Goal: Task Accomplishment & Management: Manage account settings

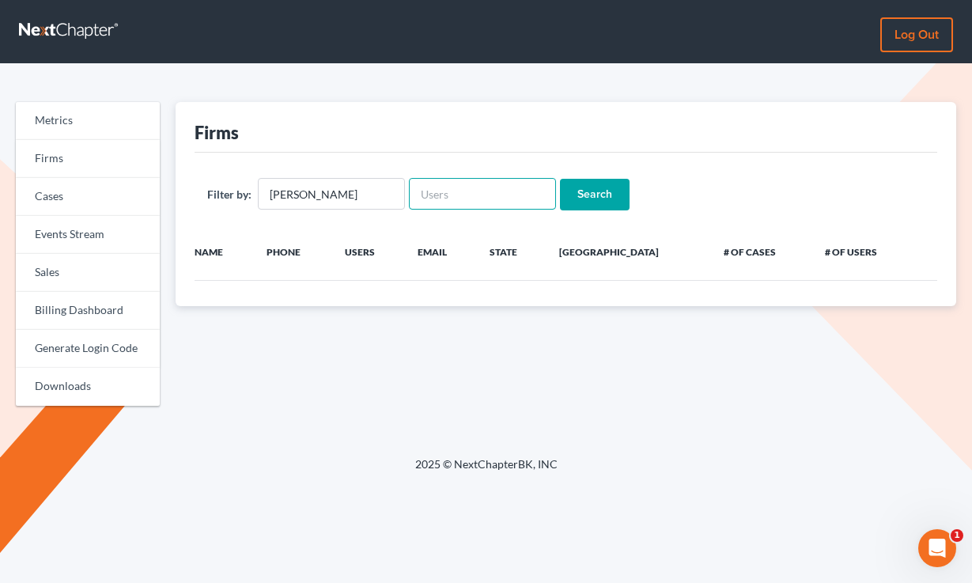
click at [442, 195] on input "text" at bounding box center [482, 194] width 147 height 32
paste input "[PERSON_NAME][EMAIL_ADDRESS][PERSON_NAME][DOMAIN_NAME]"
type input "[PERSON_NAME][EMAIL_ADDRESS][PERSON_NAME][DOMAIN_NAME]"
click at [323, 187] on input "[PERSON_NAME]" at bounding box center [331, 194] width 147 height 32
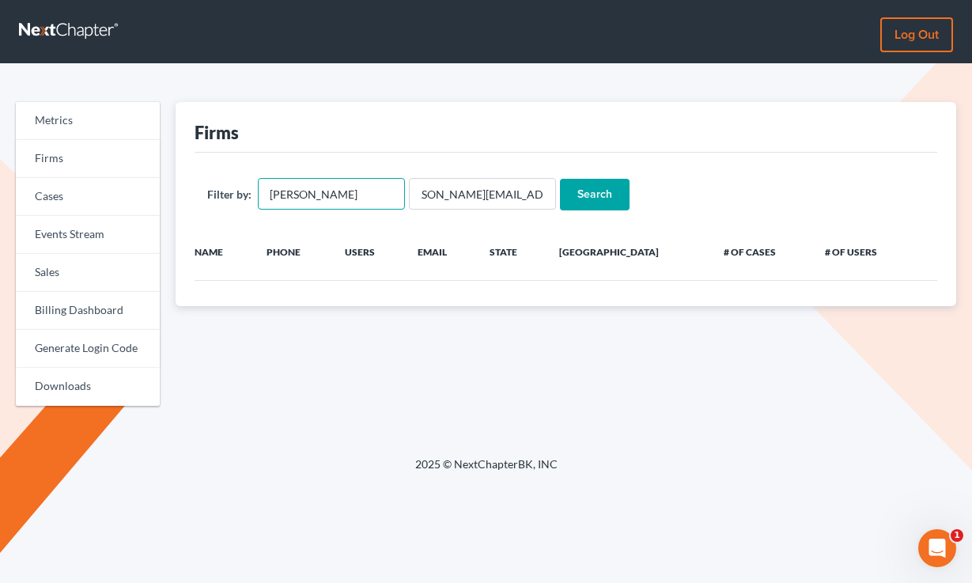
scroll to position [0, 0]
click at [323, 187] on input "[PERSON_NAME]" at bounding box center [331, 194] width 147 height 32
click at [560, 179] on input "Search" at bounding box center [595, 195] width 70 height 32
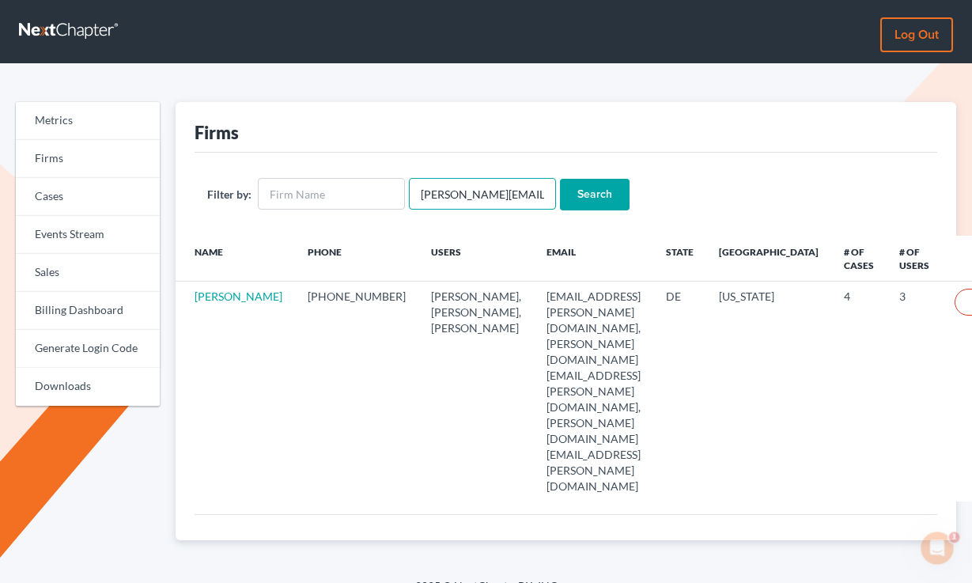
click at [454, 182] on input "[PERSON_NAME][EMAIL_ADDRESS][PERSON_NAME][DOMAIN_NAME]" at bounding box center [482, 194] width 147 height 32
paste input "Brouse, Woodke & Hildebrandt, PLLP"
type input "Brouse, Woodke & Hildebrandt, PLLP"
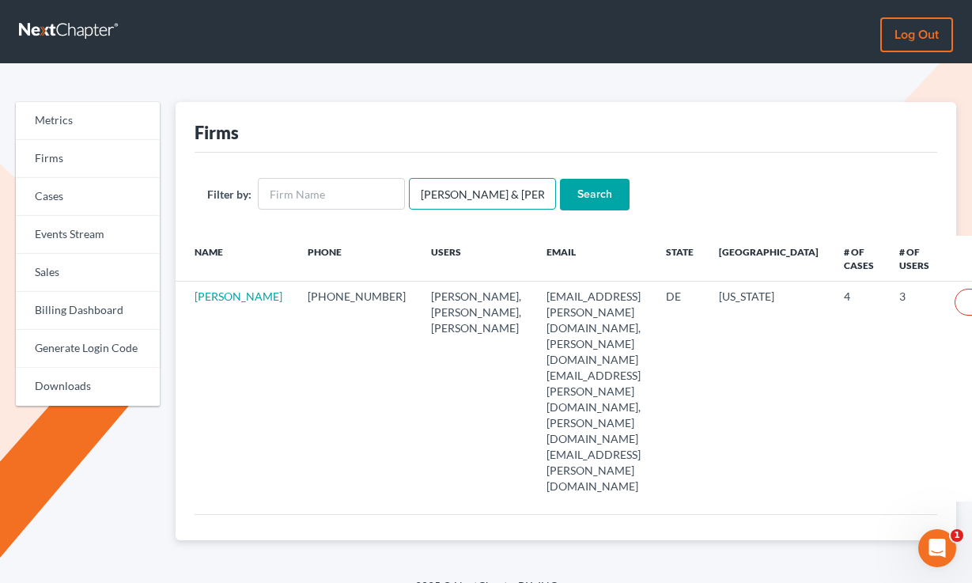
click at [560, 179] on input "Search" at bounding box center [595, 195] width 70 height 32
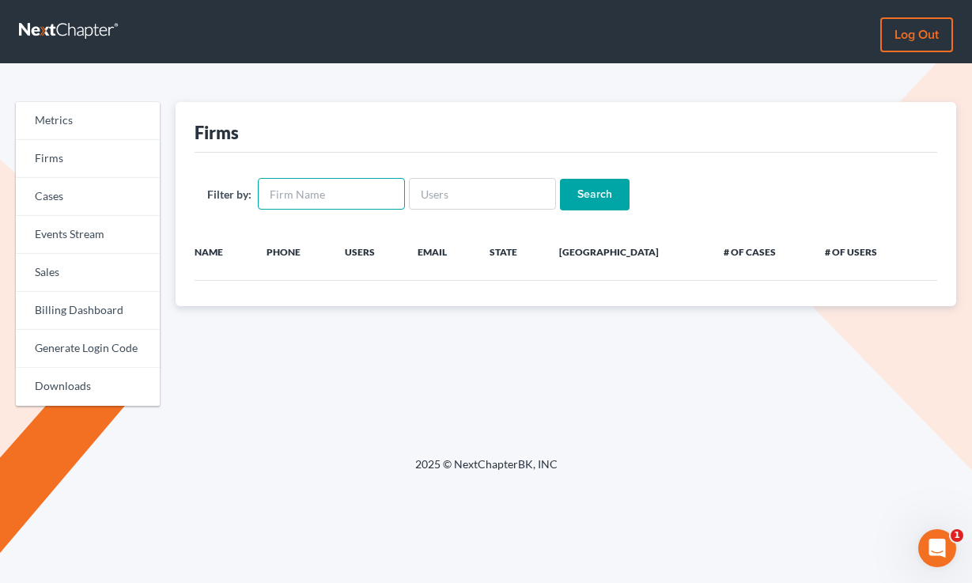
click at [350, 190] on input "text" at bounding box center [331, 194] width 147 height 32
paste input "Brouse, Woodke & Hildebrandt, PLLP"
type input "Brouse, Woodke & Hildebrandt, PLLP"
click at [560, 179] on input "Search" at bounding box center [595, 195] width 70 height 32
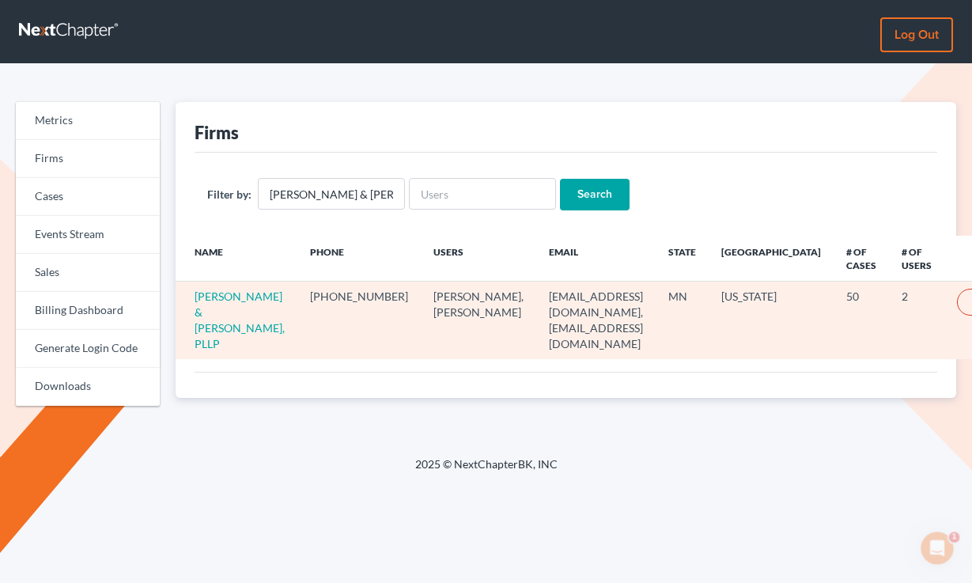
click at [217, 320] on td "Brouse, Woodke & Hildebrandt, PLLP" at bounding box center [237, 321] width 122 height 78
click at [212, 311] on link "Brouse, Woodke & Hildebrandt, PLLP" at bounding box center [240, 319] width 90 height 61
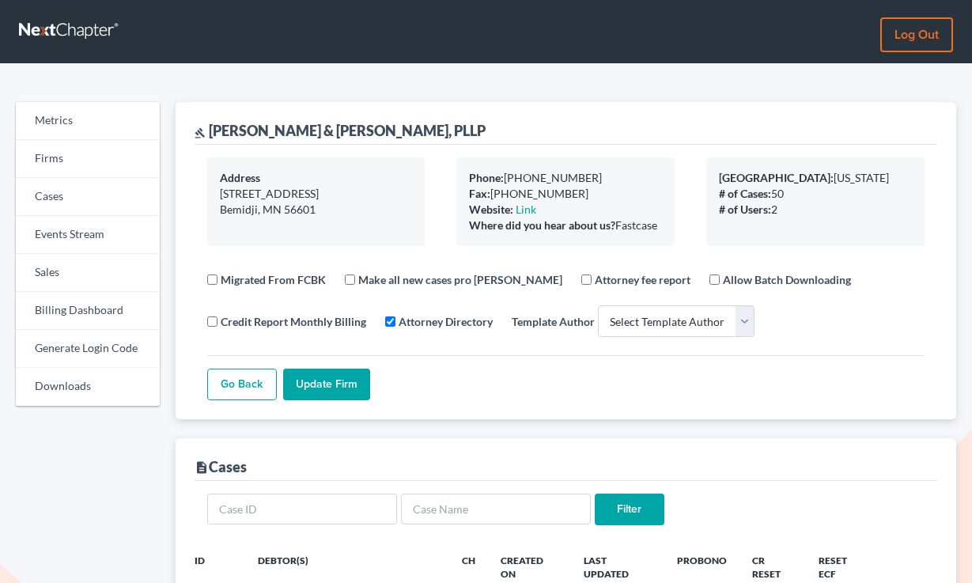
select select
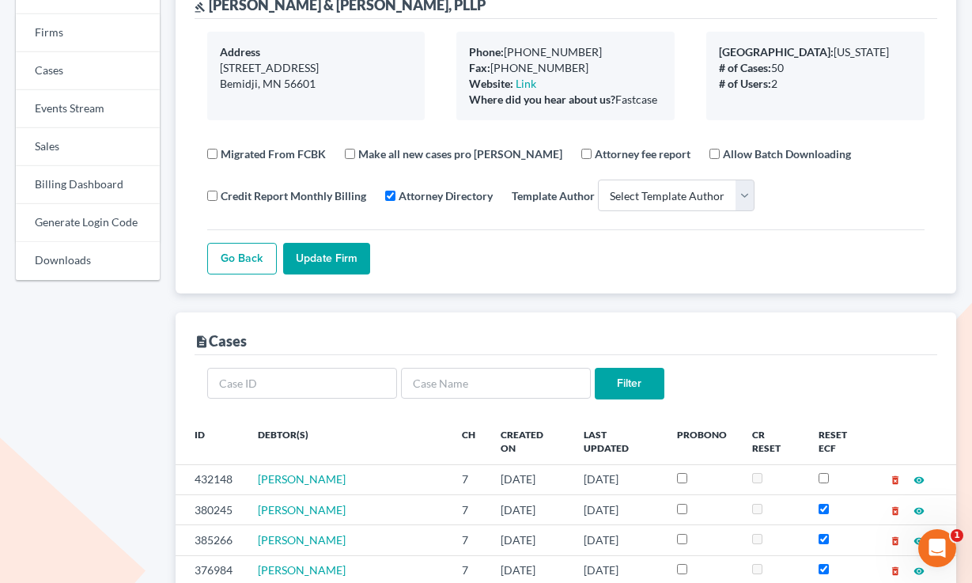
scroll to position [190, 0]
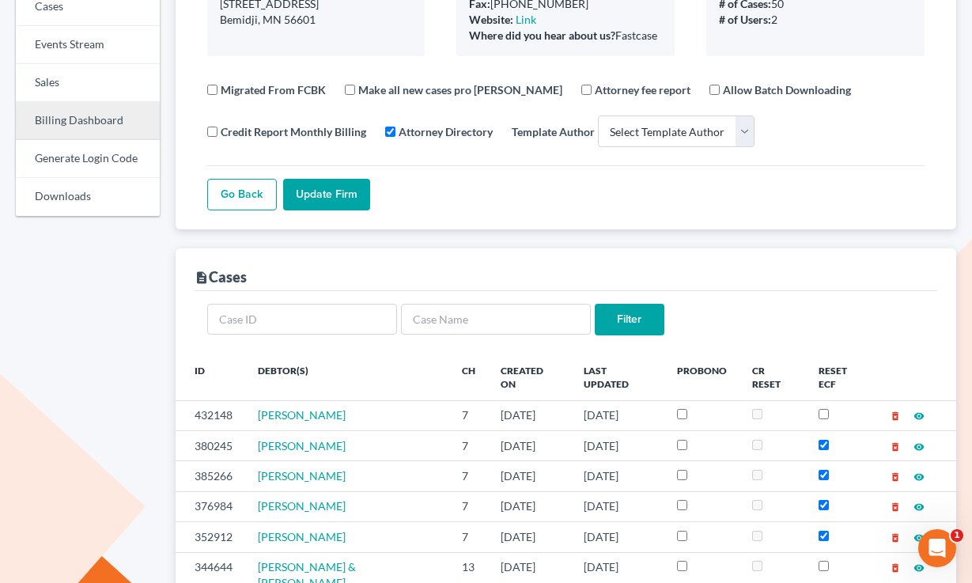
click at [61, 121] on link "Billing Dashboard" at bounding box center [88, 121] width 144 height 38
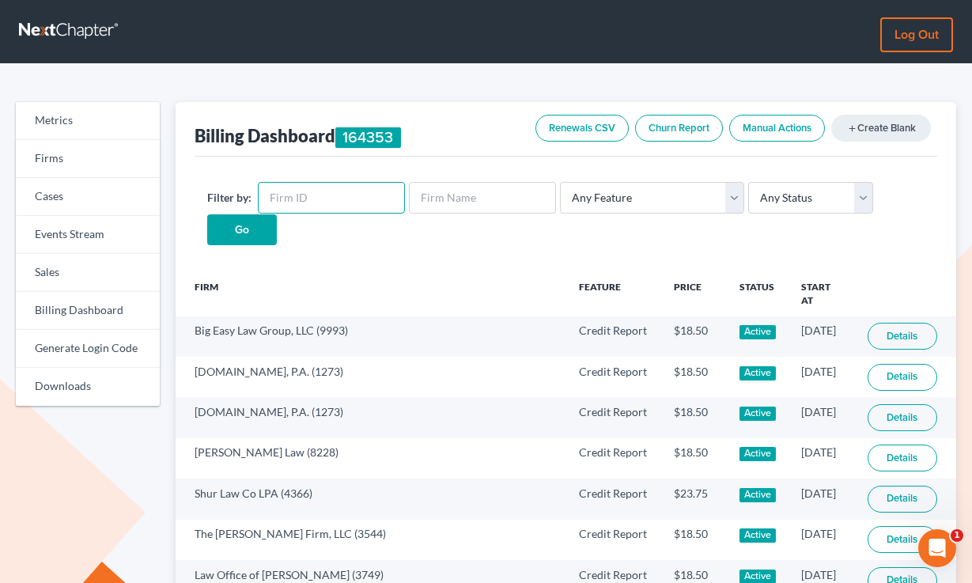
click at [328, 191] on input "text" at bounding box center [331, 198] width 147 height 32
paste input "4910"
type input "4910"
click at [207, 214] on input "Go" at bounding box center [242, 230] width 70 height 32
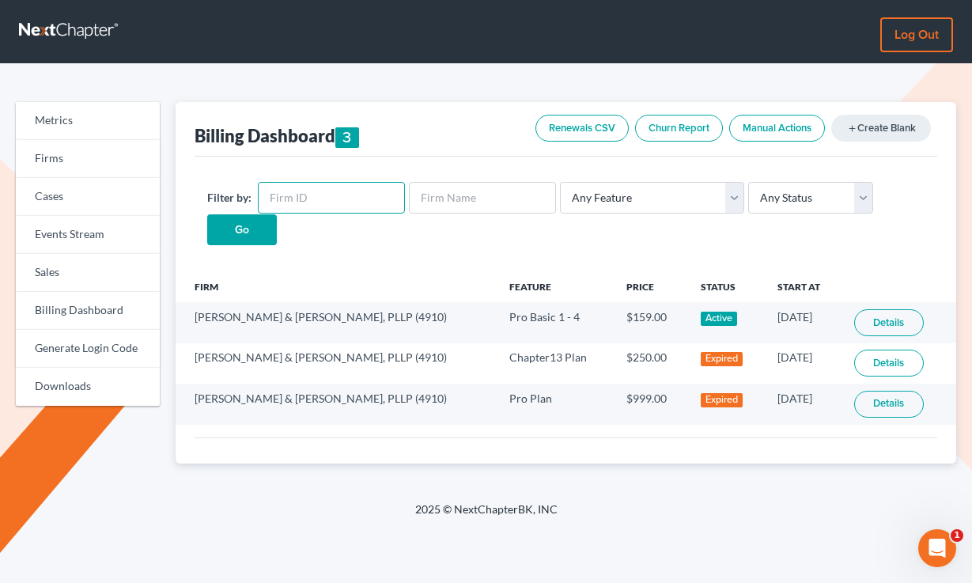
click at [346, 199] on input "text" at bounding box center [331, 198] width 147 height 32
click at [446, 195] on input "text" at bounding box center [482, 198] width 147 height 32
paste input "Law Office of Jeffrey P Nesson"
type input "Law Office of Jeffrey P Nesson"
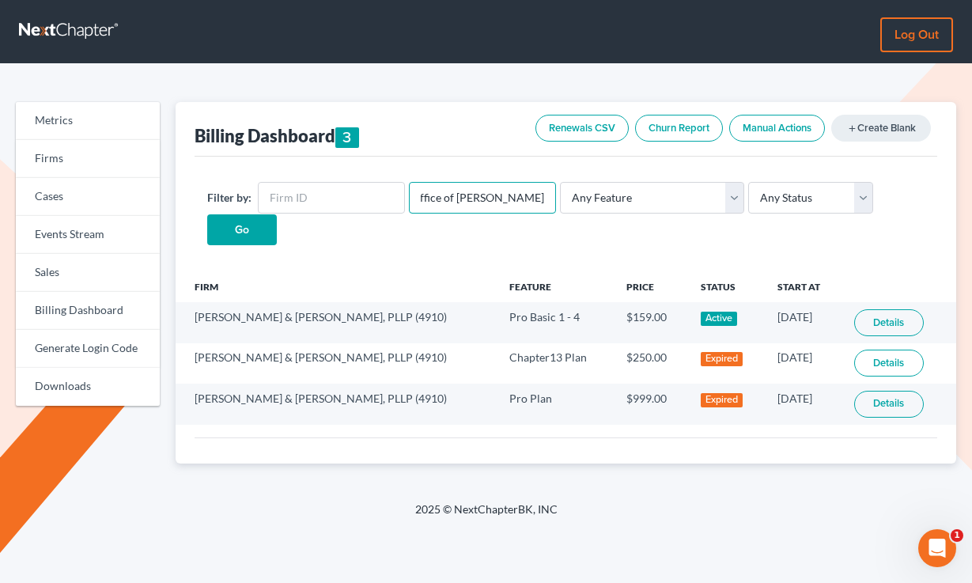
click at [207, 214] on input "Go" at bounding box center [242, 230] width 70 height 32
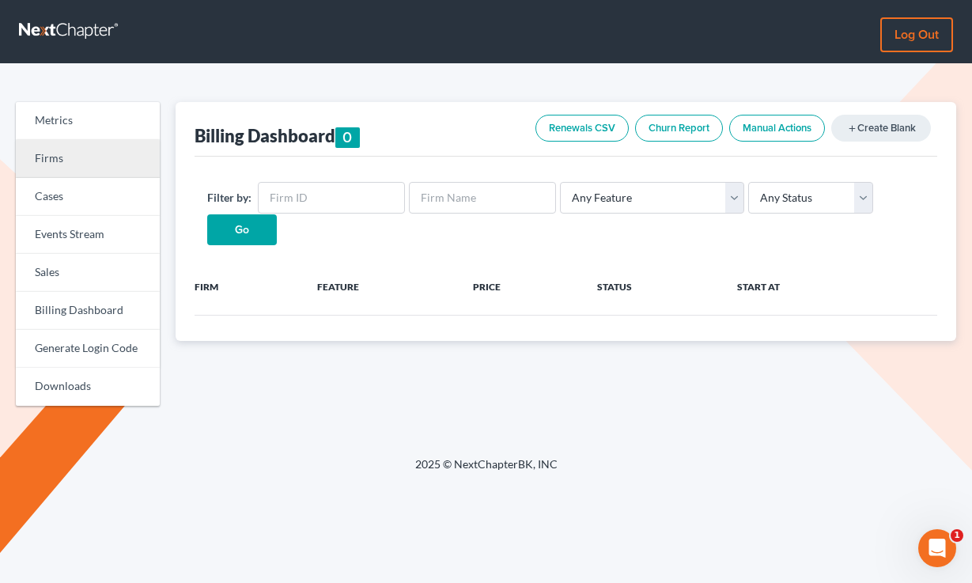
click at [68, 160] on link "Firms" at bounding box center [88, 159] width 144 height 38
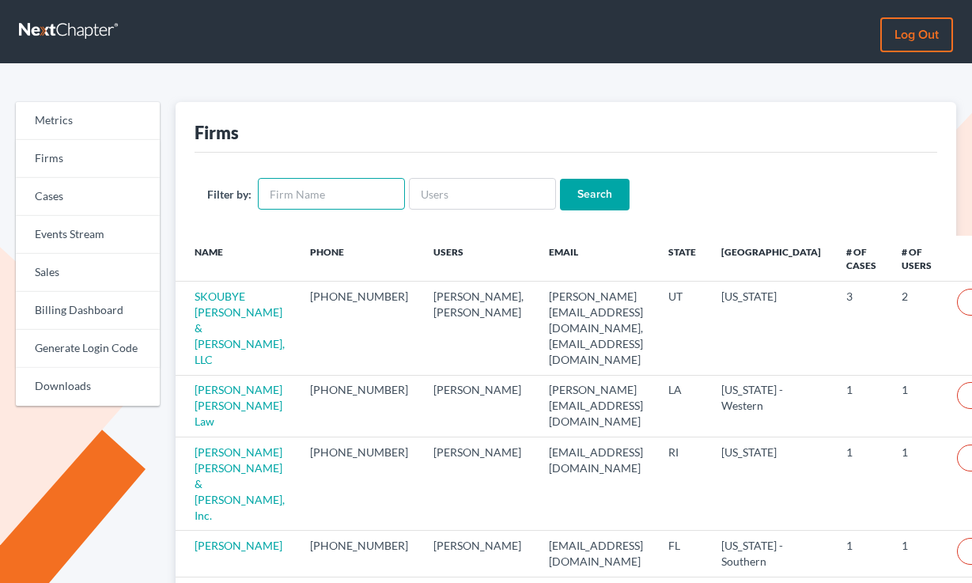
click at [318, 196] on input "text" at bounding box center [331, 194] width 147 height 32
paste input "Law Office of Jeffrey P Nesson"
type input "Law Office of Jeffrey P Nesson"
click at [560, 179] on input "Search" at bounding box center [595, 195] width 70 height 32
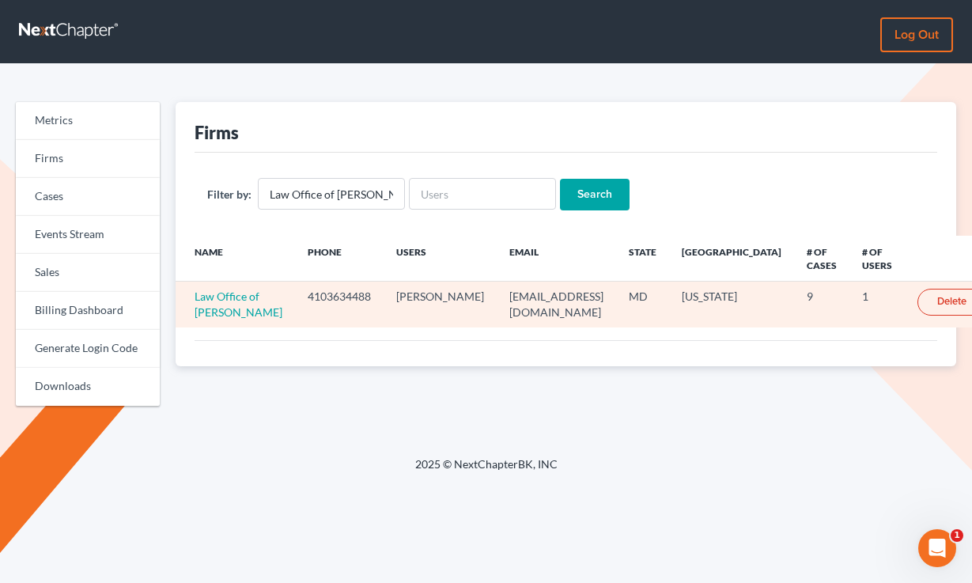
click at [221, 319] on td "Law Office of Jeffrey P Nesson" at bounding box center [235, 305] width 119 height 46
click at [205, 319] on link "Law Office of [PERSON_NAME]" at bounding box center [239, 303] width 88 height 29
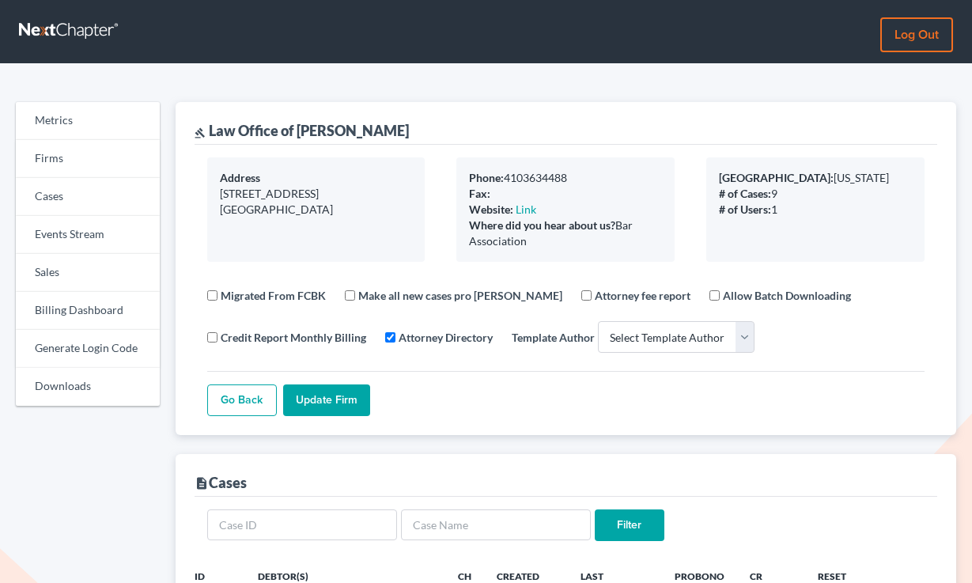
select select
click at [65, 308] on link "Billing Dashboard" at bounding box center [88, 311] width 144 height 38
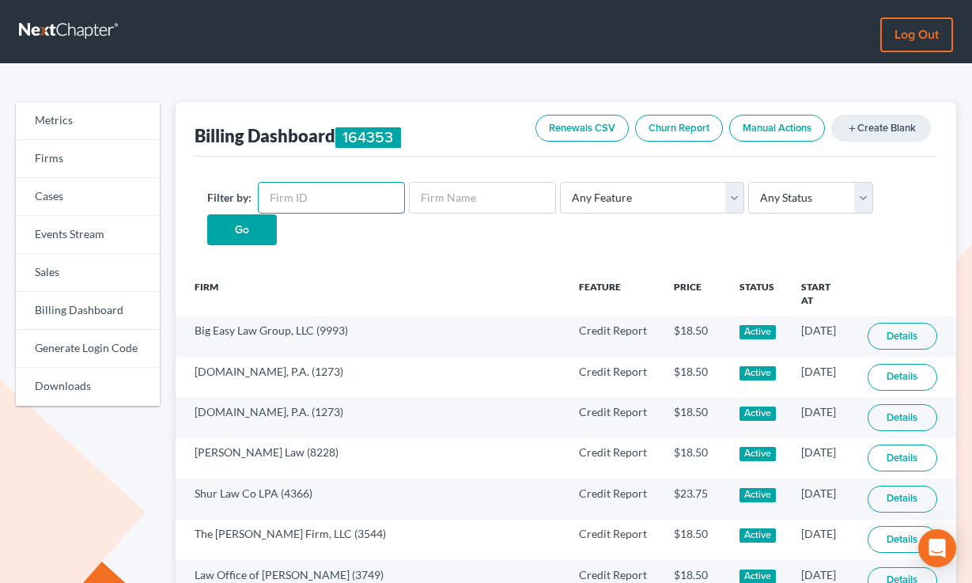
click at [301, 205] on input "text" at bounding box center [331, 198] width 147 height 32
paste input "6466"
type input "6466"
click at [207, 214] on input "Go" at bounding box center [242, 230] width 70 height 32
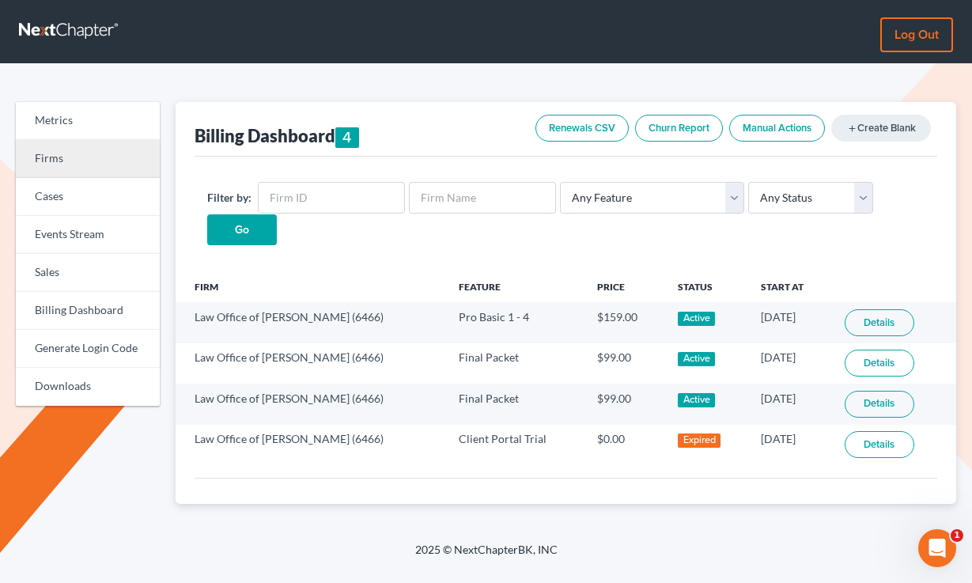
click at [78, 153] on link "Firms" at bounding box center [88, 159] width 144 height 38
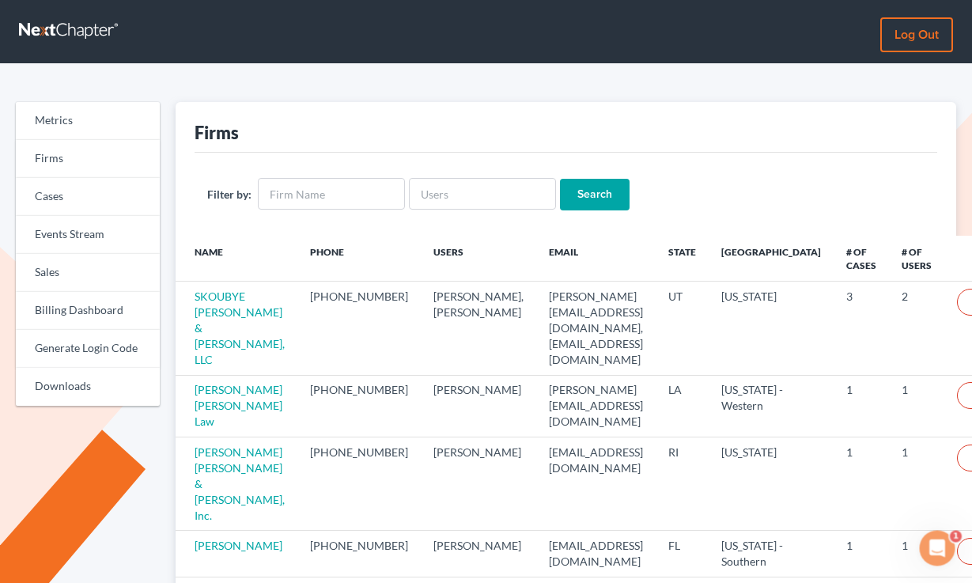
scroll to position [1, 0]
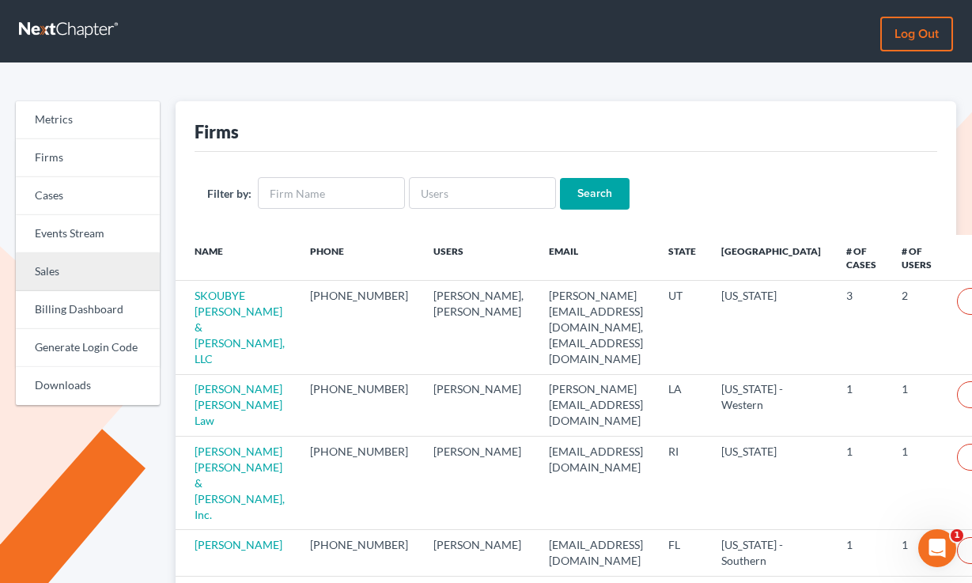
click at [60, 272] on link "Sales" at bounding box center [88, 272] width 144 height 38
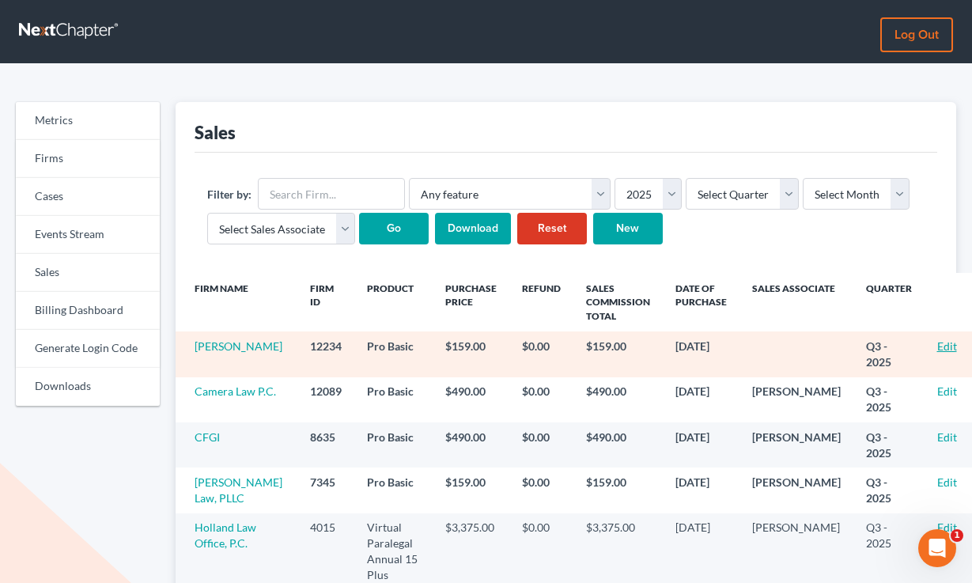
click at [937, 347] on link "Edit" at bounding box center [947, 345] width 20 height 13
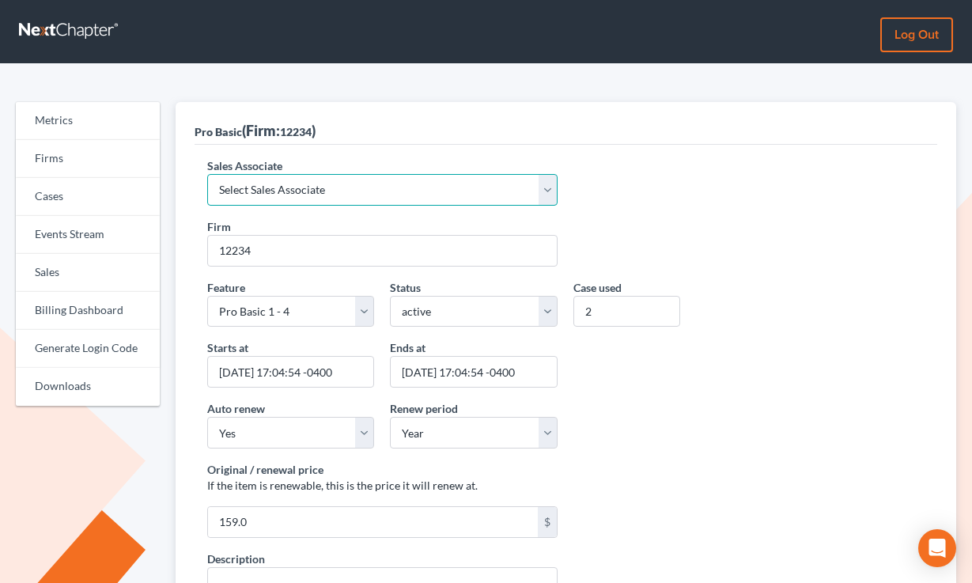
click at [254, 197] on select "Select Sales Associate [PERSON_NAME] Over Transom [PERSON_NAME]" at bounding box center [382, 190] width 351 height 32
select select "7676"
click at [207, 174] on select "Select Sales Associate [PERSON_NAME] Over Transom [PERSON_NAME]" at bounding box center [382, 190] width 351 height 32
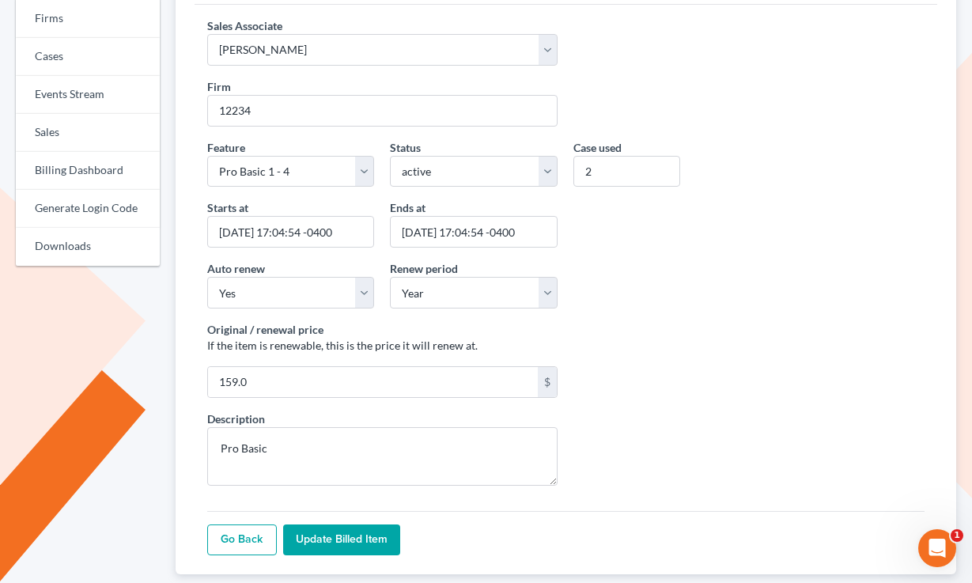
click at [347, 550] on input "Update Billed item" at bounding box center [341, 540] width 117 height 32
